Goal: Task Accomplishment & Management: Complete application form

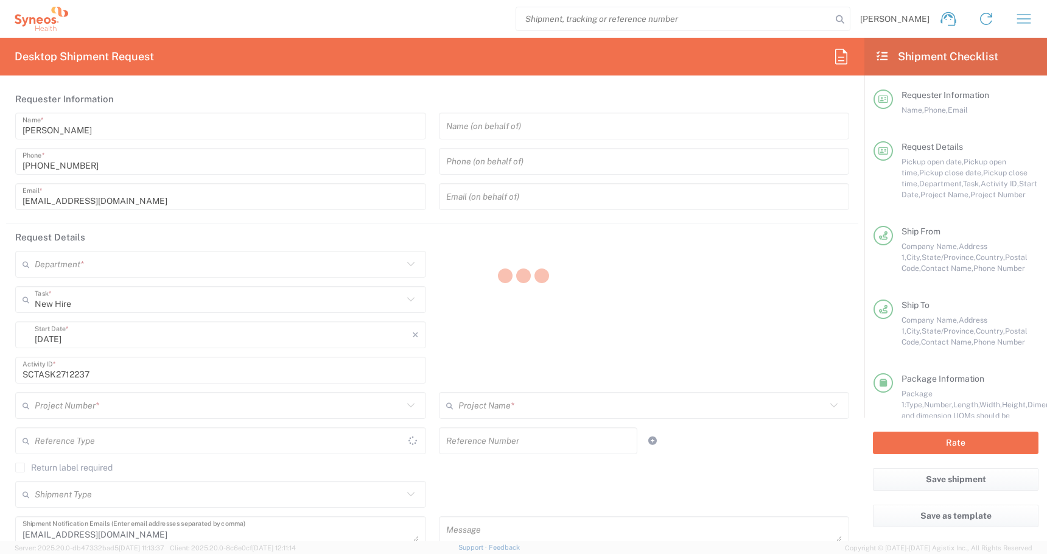
type input "Business (General)"
type input "United States"
type input "Ohio"
type input "Oregon"
type input "United States"
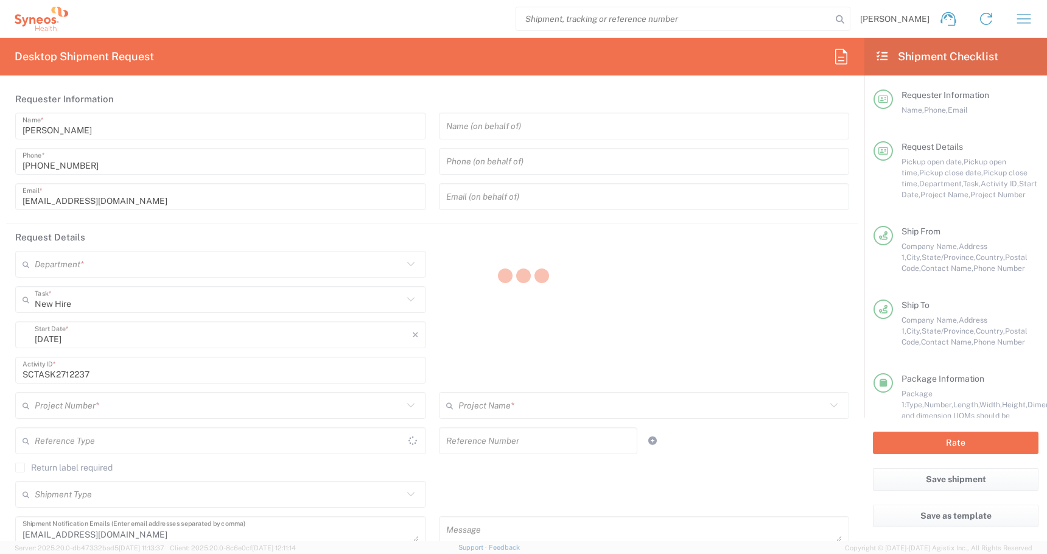
type input "Medium Box"
type input "4510"
type input "4510 DEPARTMENTAL EXPENSE"
type input "USD"
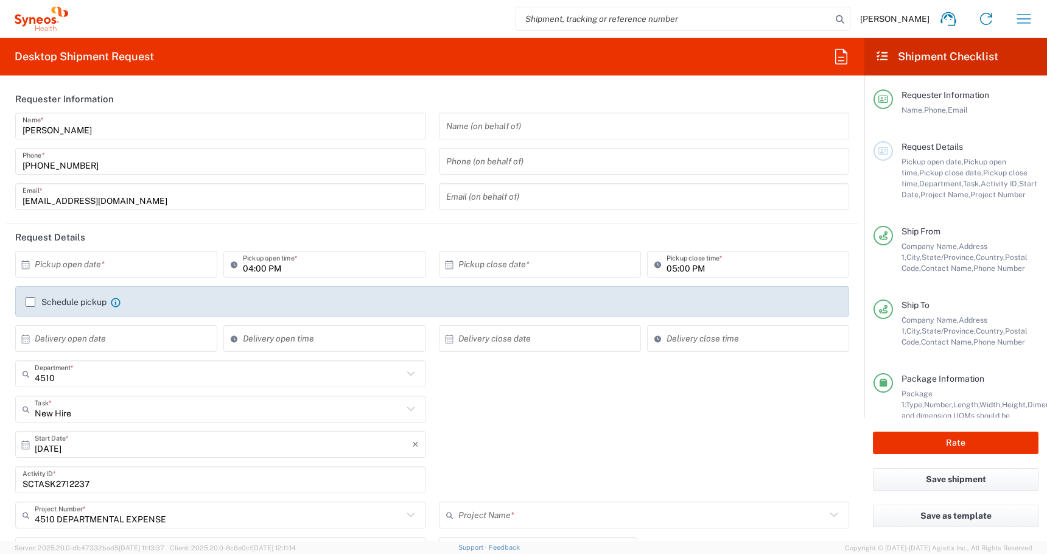
type input "4510 DEPARTMENTAL EXPENSE"
type input "PALIO + IGNITE, LLC- Westerville OH US"
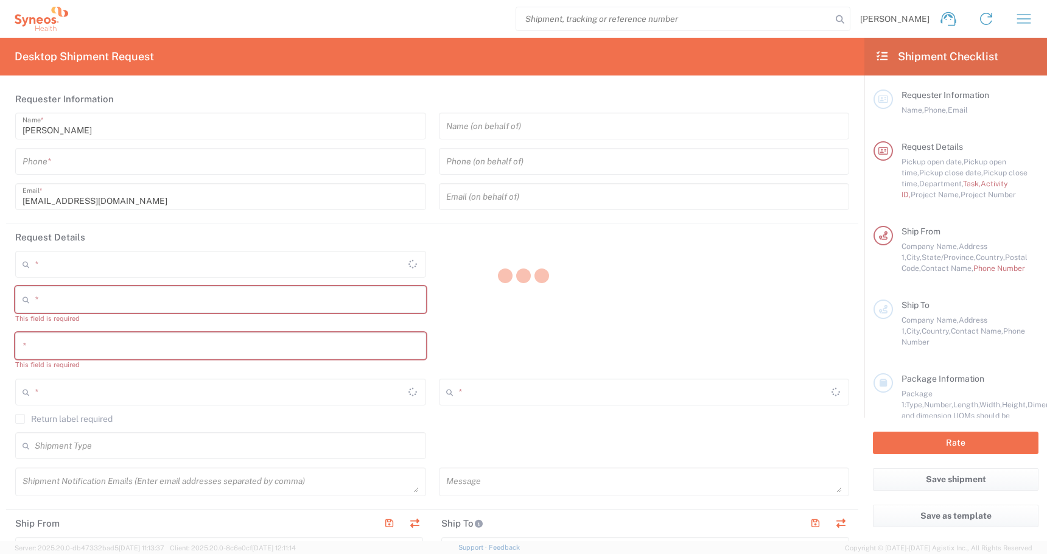
type input "[US_STATE]"
type input "[GEOGRAPHIC_DATA]"
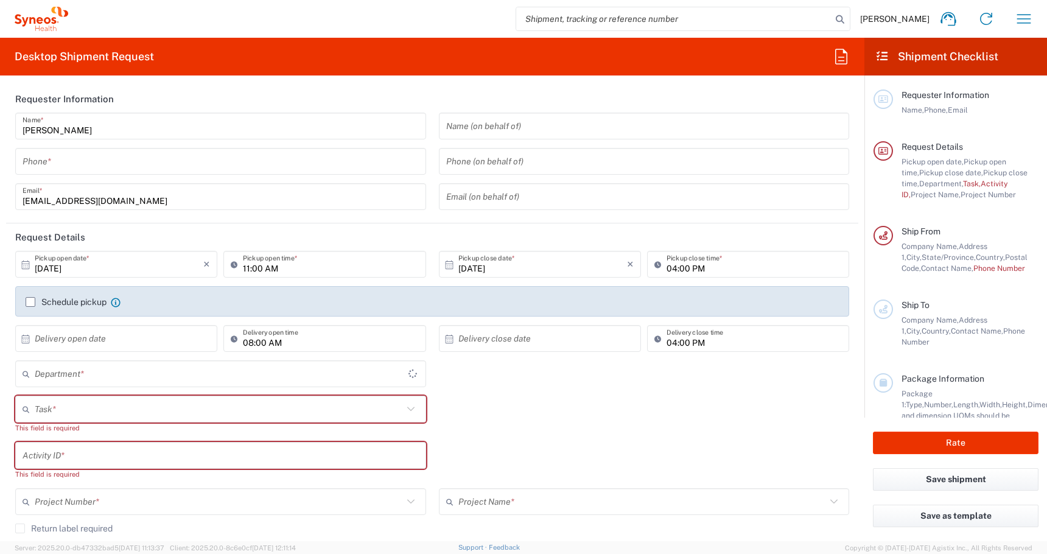
type input "4510"
type input "Syneos Health, LLC-[GEOGRAPHIC_DATA] [GEOGRAPHIC_DATA] [GEOGRAPHIC_DATA]"
